Goal: Complete application form

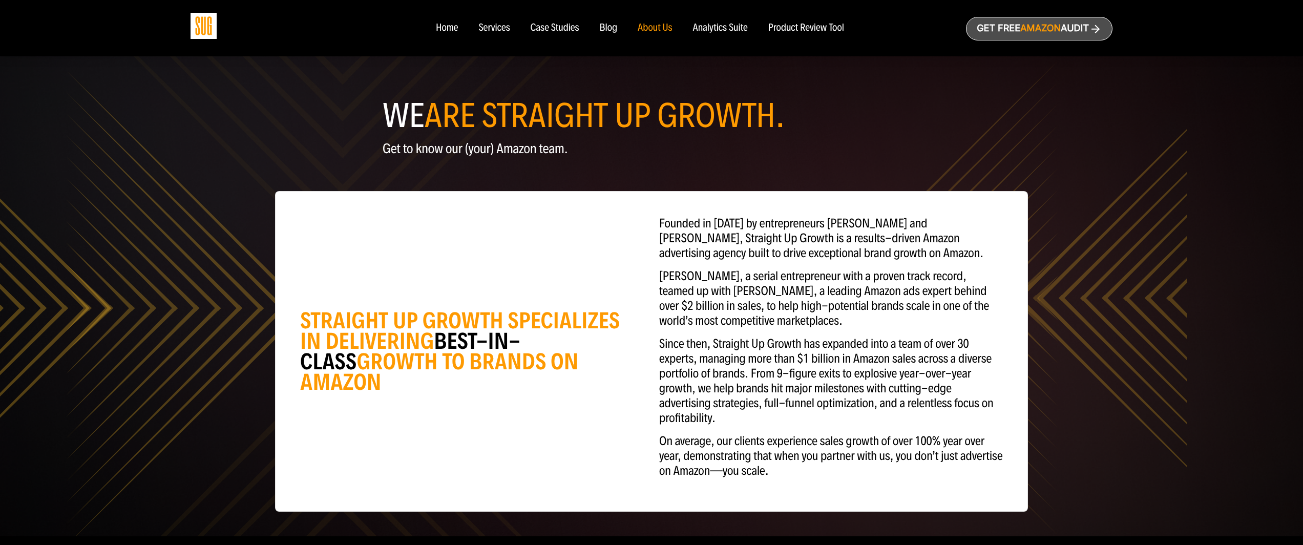
click at [1051, 28] on span "Amazon" at bounding box center [1040, 28] width 40 height 11
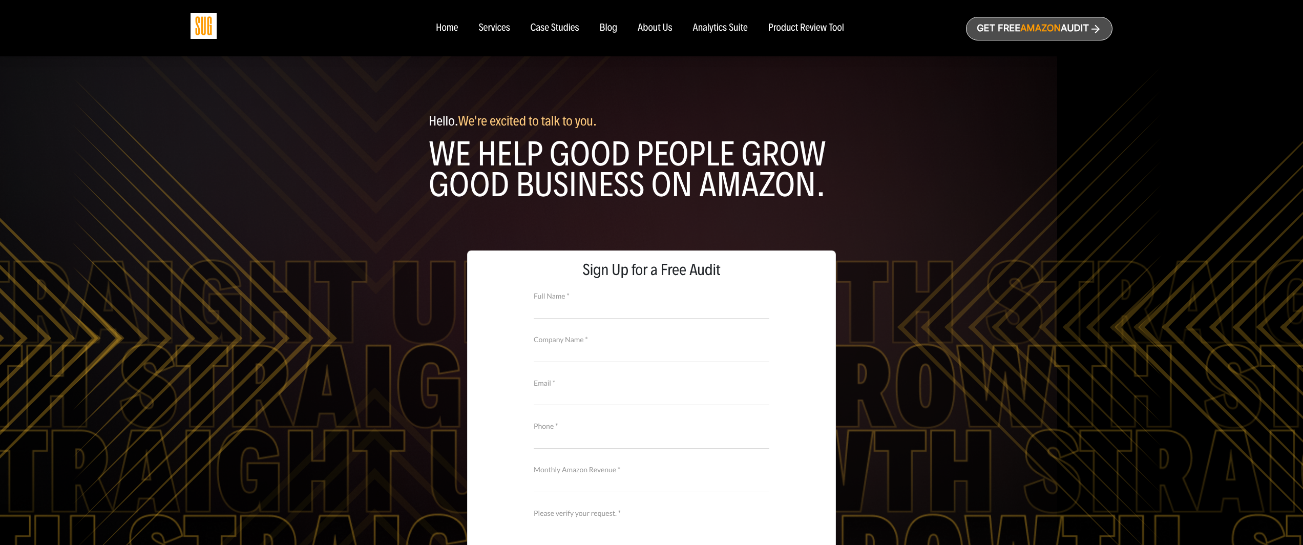
click at [568, 310] on input "Full Name *" at bounding box center [652, 309] width 236 height 18
type input "Devin Killpack"
type input "Gathre"
type input "devin@gathre.com"
type input "8014201700"
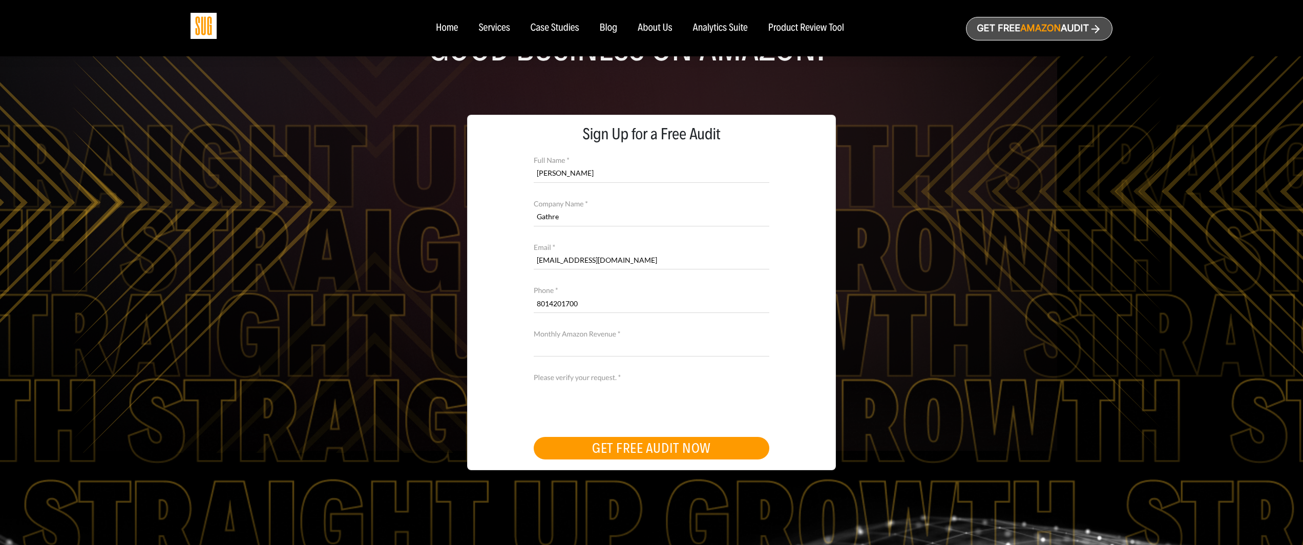
scroll to position [138, 0]
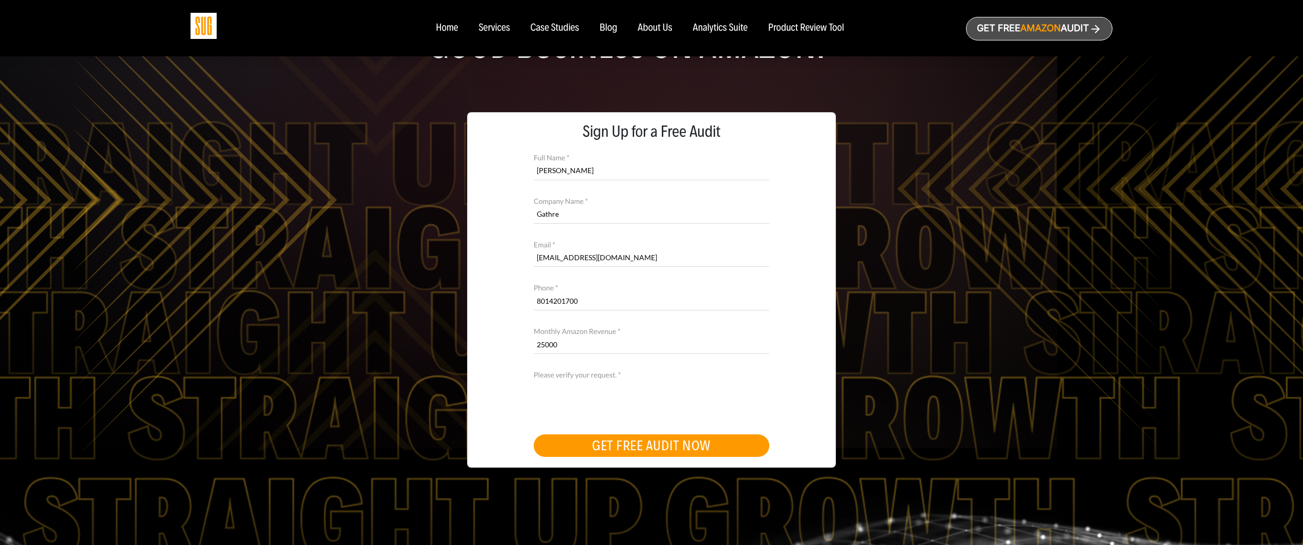
type input "25000"
click at [649, 445] on button "GET FREE AUDIT NOW" at bounding box center [652, 445] width 236 height 23
